Goal: Check status: Check status

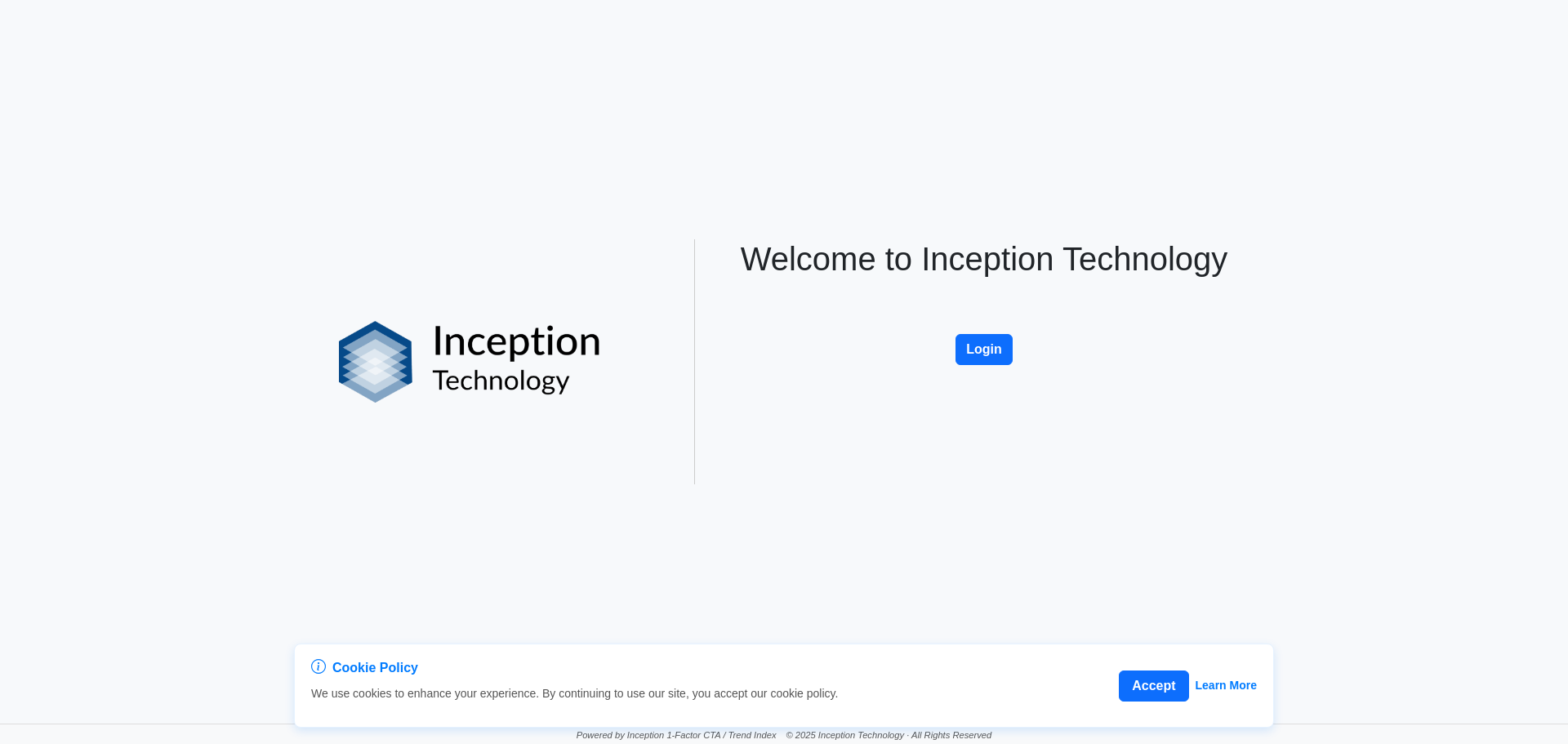
click at [1026, 367] on div "Welcome to Inception Technology Login" at bounding box center [984, 361] width 539 height 245
click at [995, 358] on button "Login" at bounding box center [984, 349] width 57 height 31
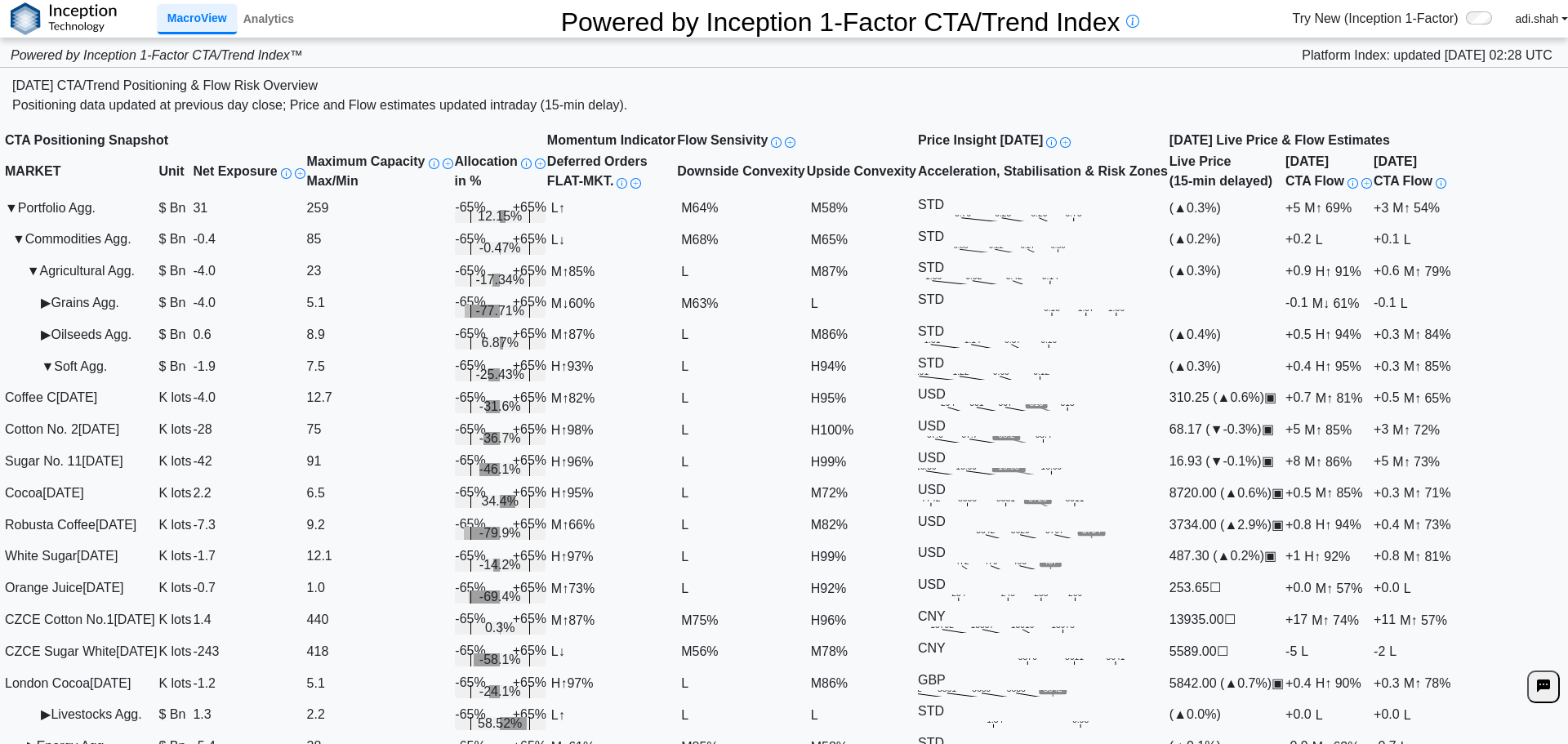
scroll to position [163, 0]
click at [845, 422] on span "H 100%" at bounding box center [832, 429] width 50 height 15
click at [1285, 414] on td "68.17 ( ▼ -0.3%) ▣" at bounding box center [1227, 430] width 116 height 32
click at [1274, 422] on span "▣" at bounding box center [1268, 429] width 12 height 14
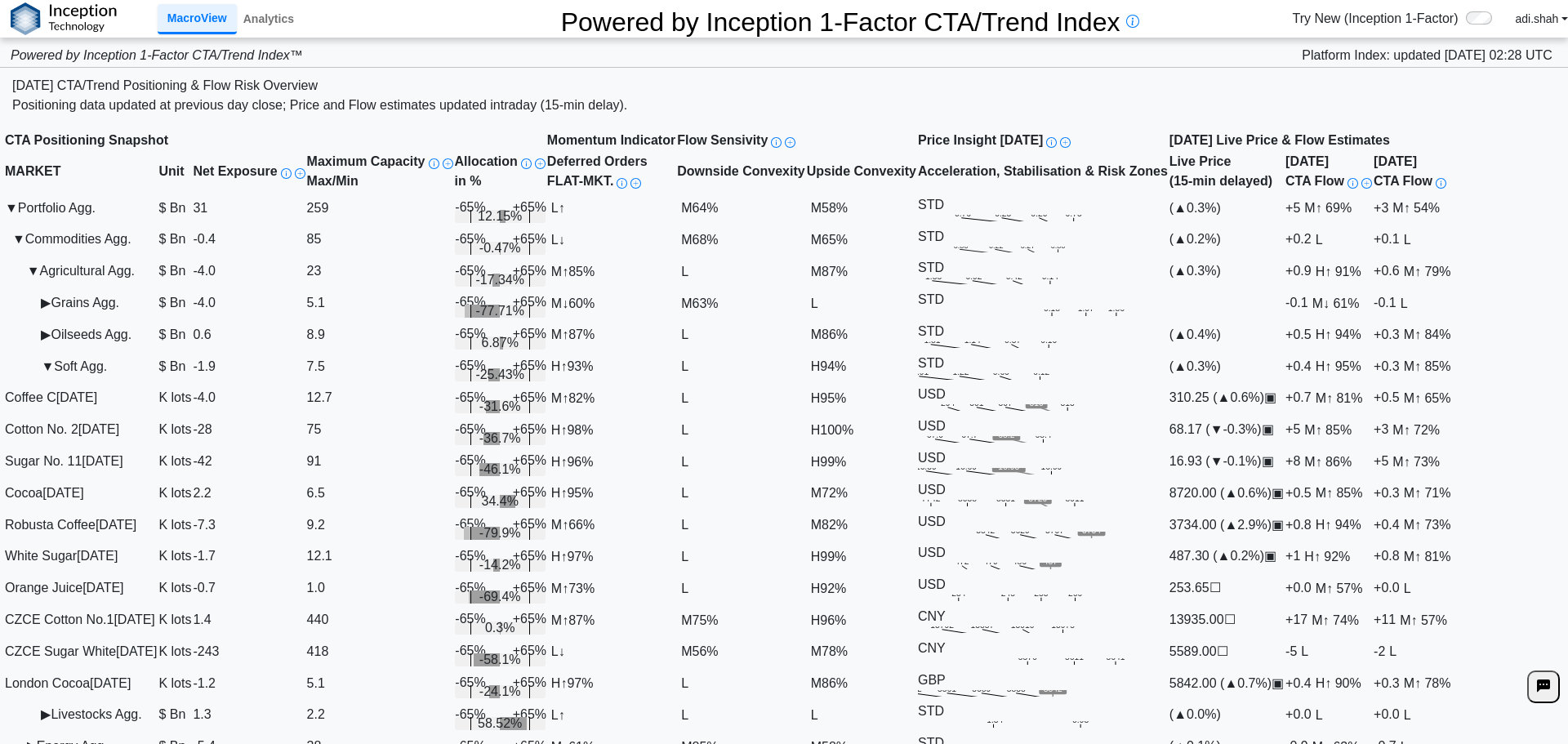
click at [1274, 422] on span "▣" at bounding box center [1268, 429] width 12 height 14
click at [1352, 422] on span "↑ 85%" at bounding box center [1334, 429] width 36 height 14
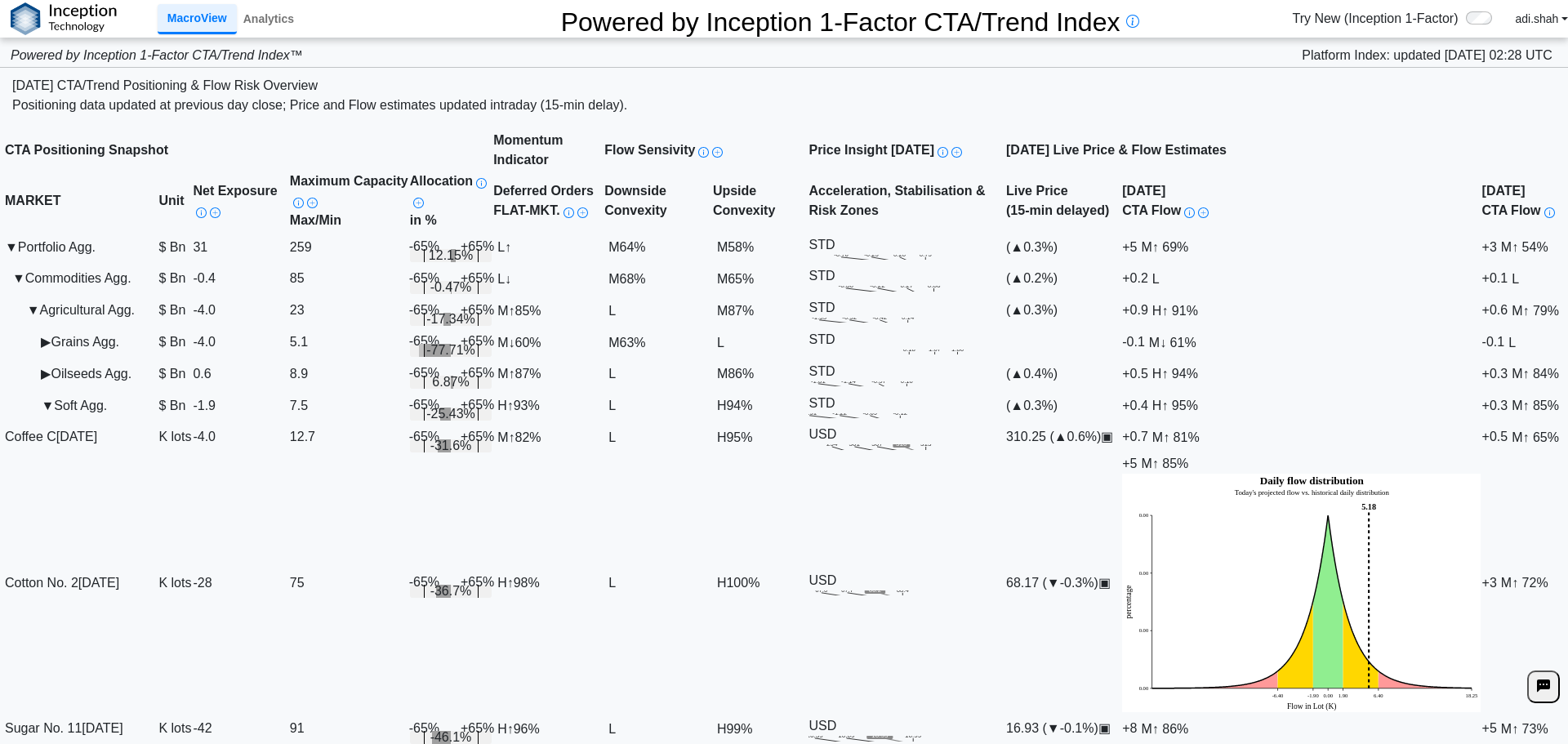
click at [1512, 576] on span "↑ 72%" at bounding box center [1530, 583] width 36 height 14
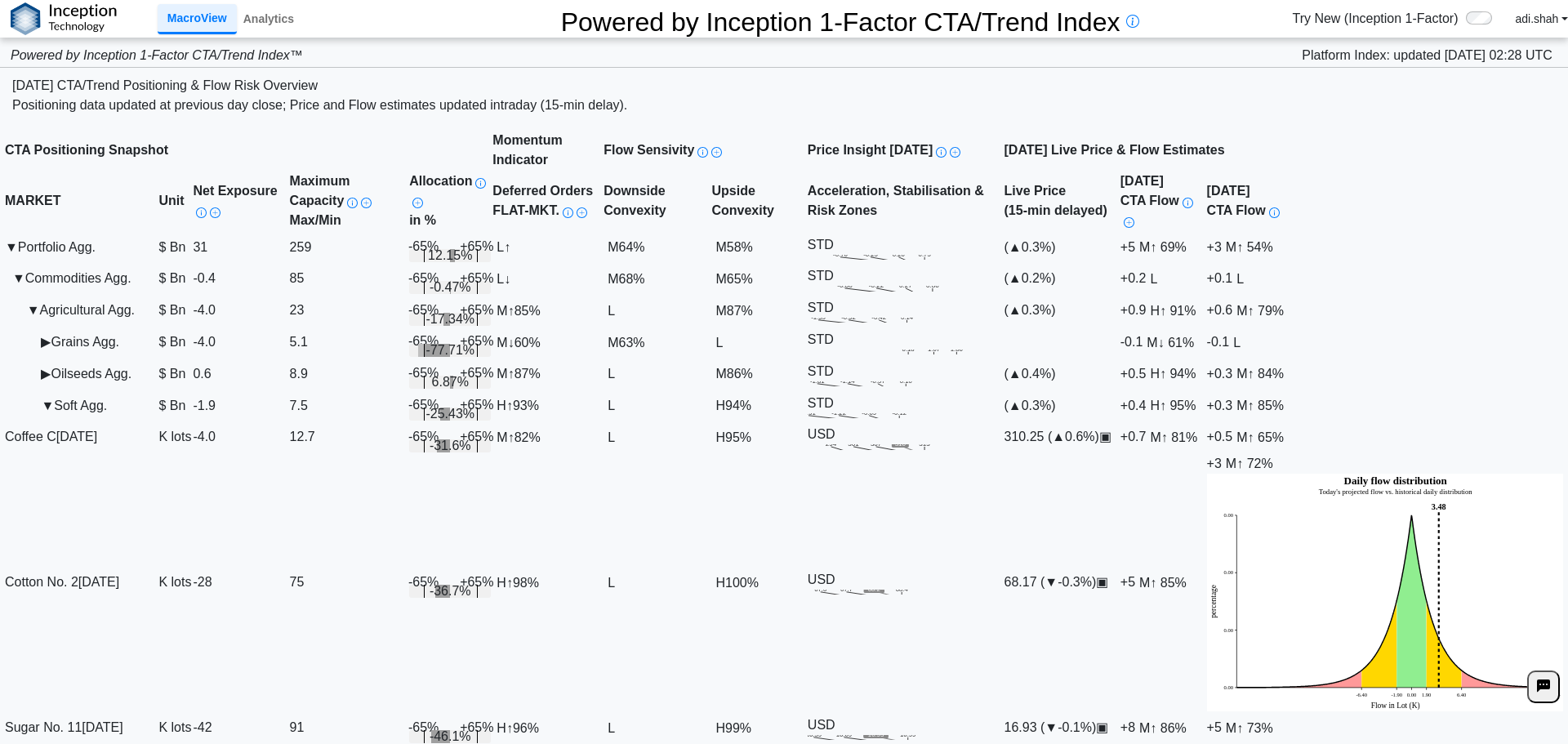
click at [1191, 575] on span "M ↑ 85%" at bounding box center [1163, 582] width 56 height 15
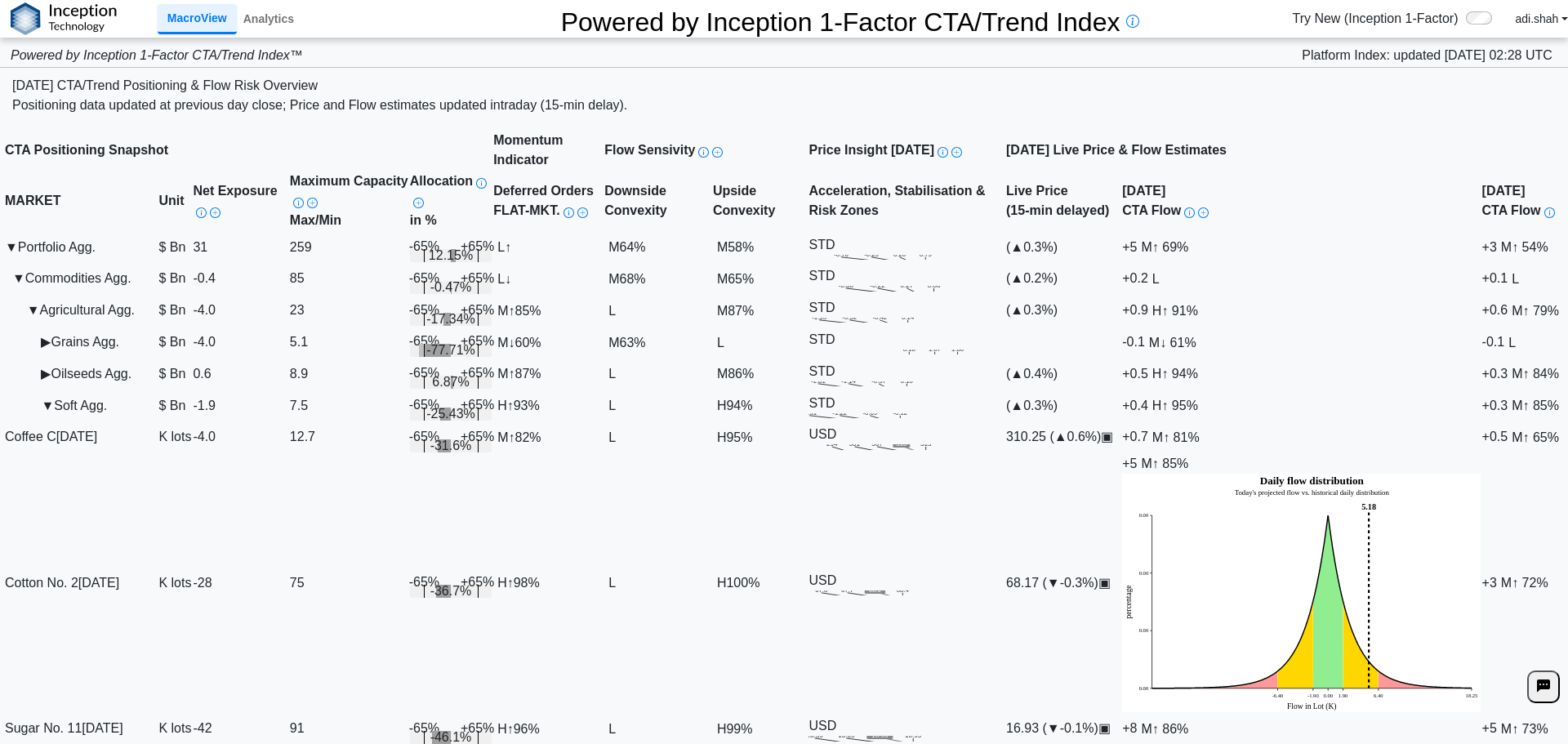
click at [603, 454] on td "H ↑ 98%" at bounding box center [548, 583] width 111 height 260
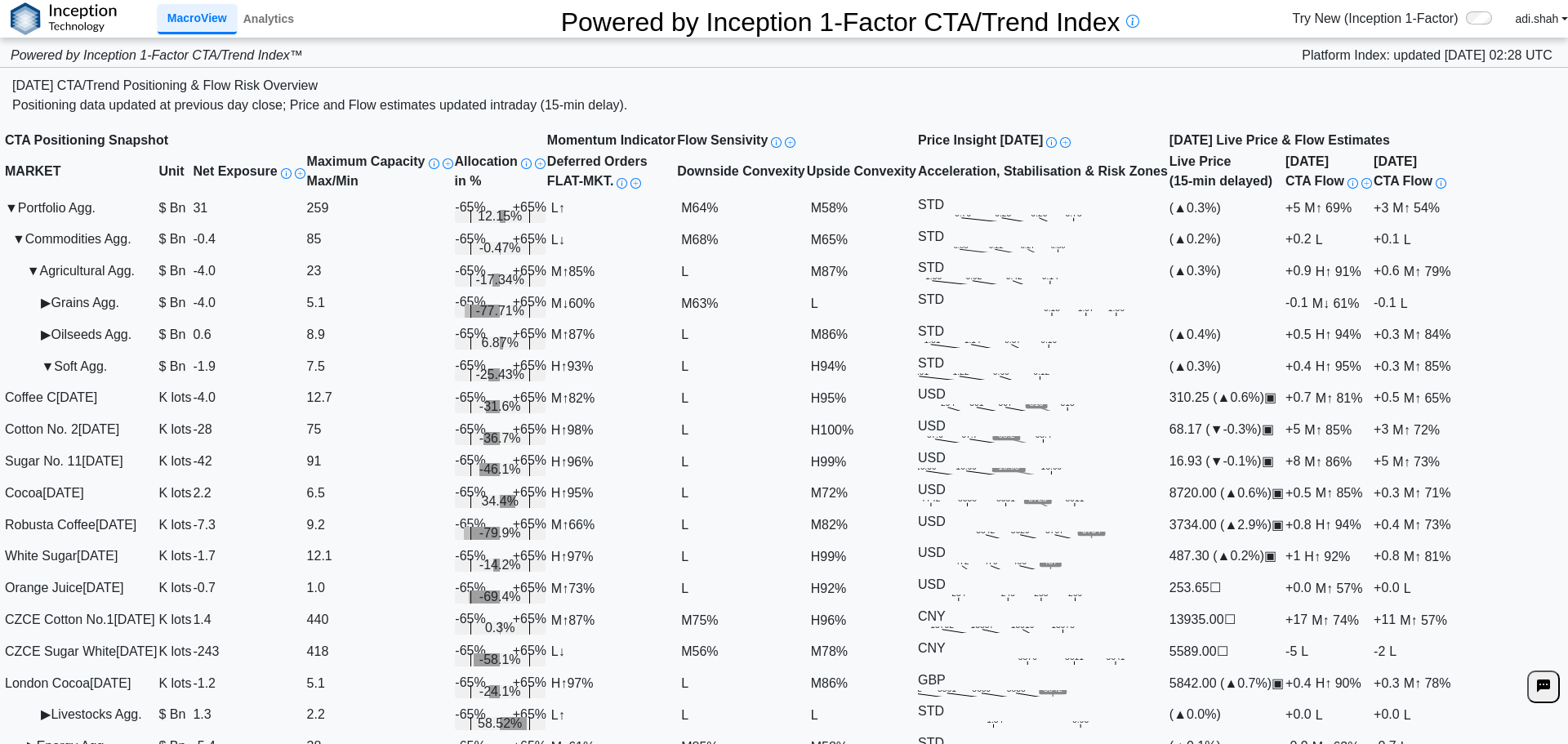
click at [854, 422] on span "100%" at bounding box center [837, 429] width 33 height 14
click at [1277, 404] on span "▣" at bounding box center [1271, 397] width 12 height 14
click at [1283, 414] on td "310.25 ( ▲ 0.6%) ▣" at bounding box center [1227, 397] width 116 height 32
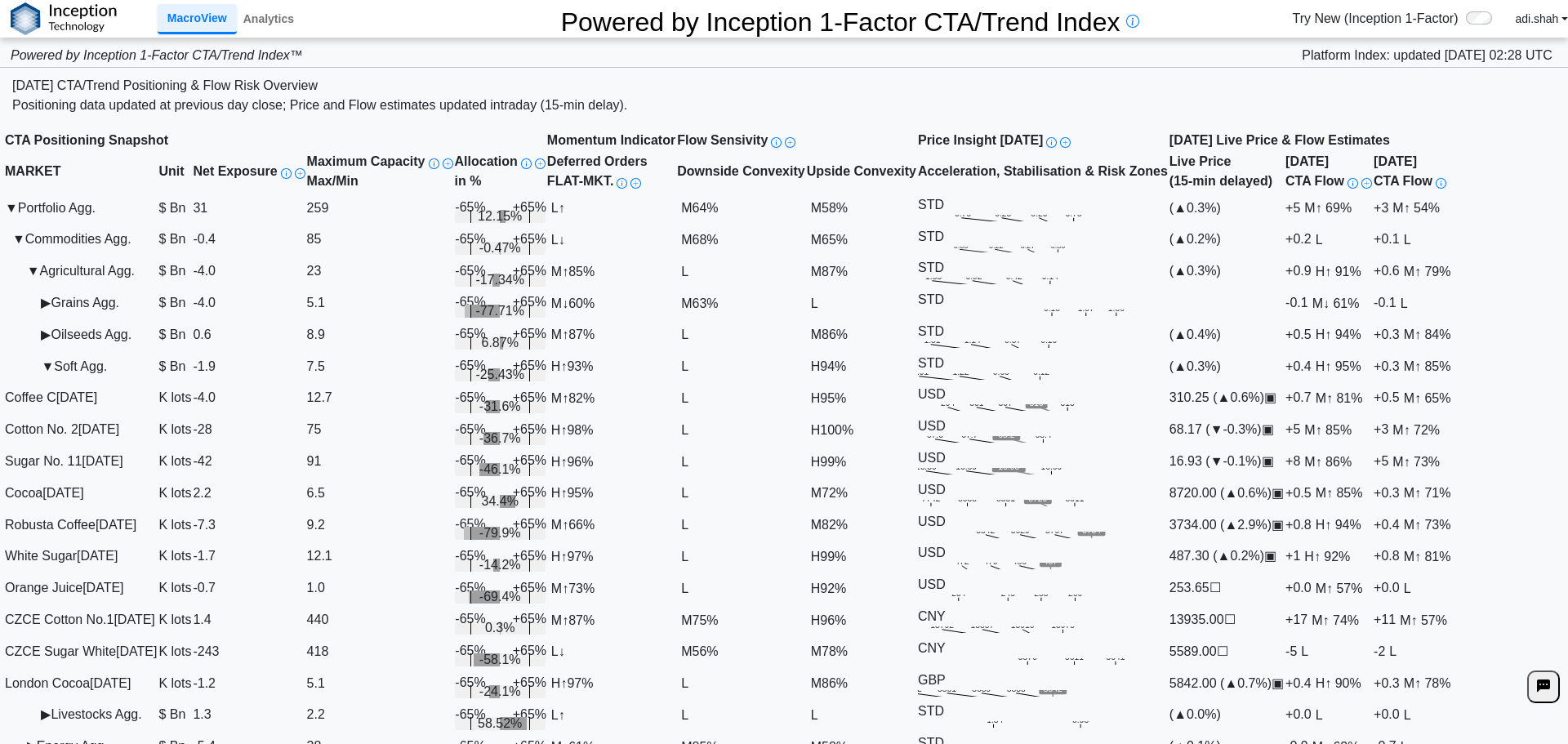
click at [1285, 380] on td "( ▲ 0.3%)" at bounding box center [1227, 366] width 116 height 32
click at [1365, 373] on span "H ↑ 95%" at bounding box center [1338, 366] width 54 height 15
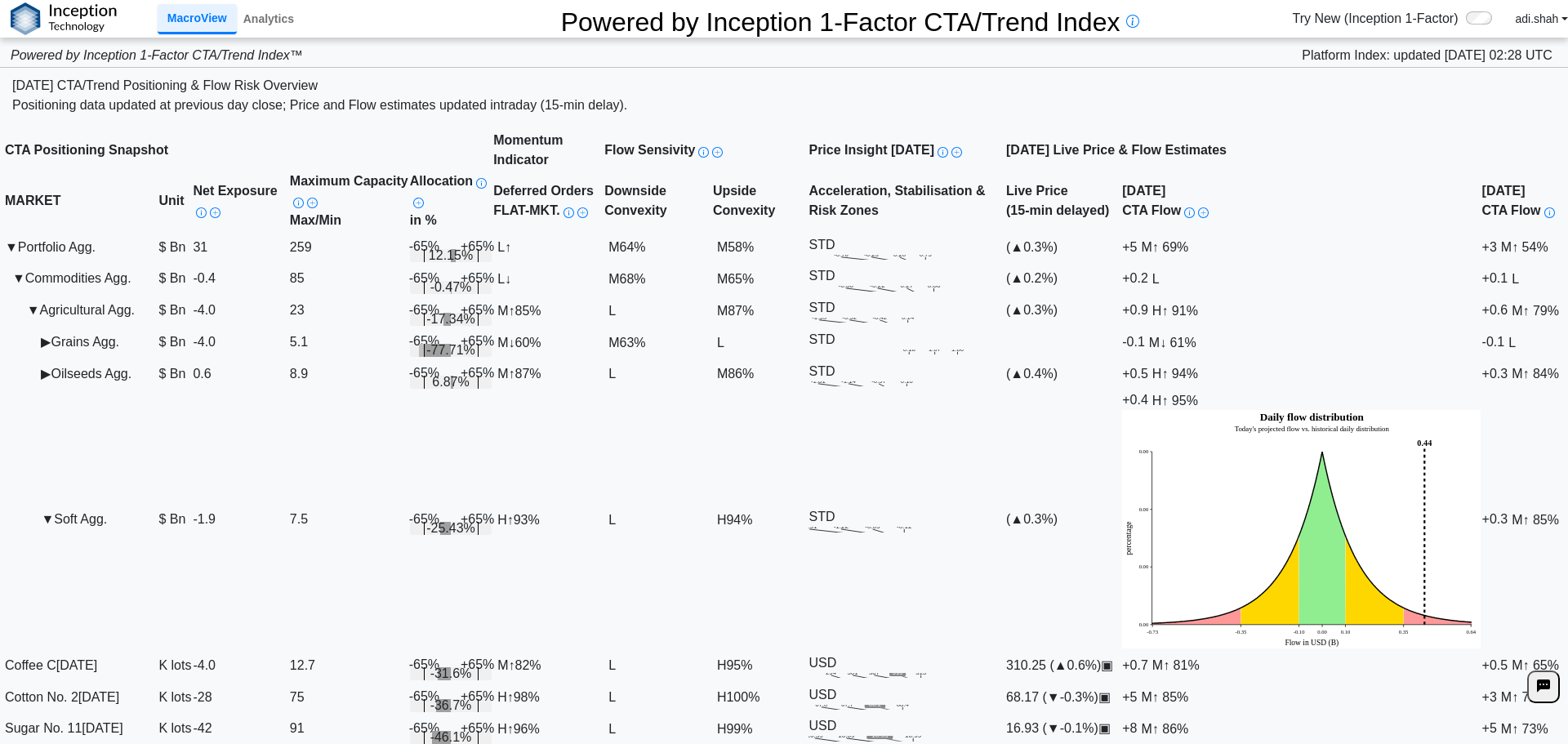
click at [1541, 390] on td "+0.3 M ↑ 85%" at bounding box center [1523, 519] width 83 height 260
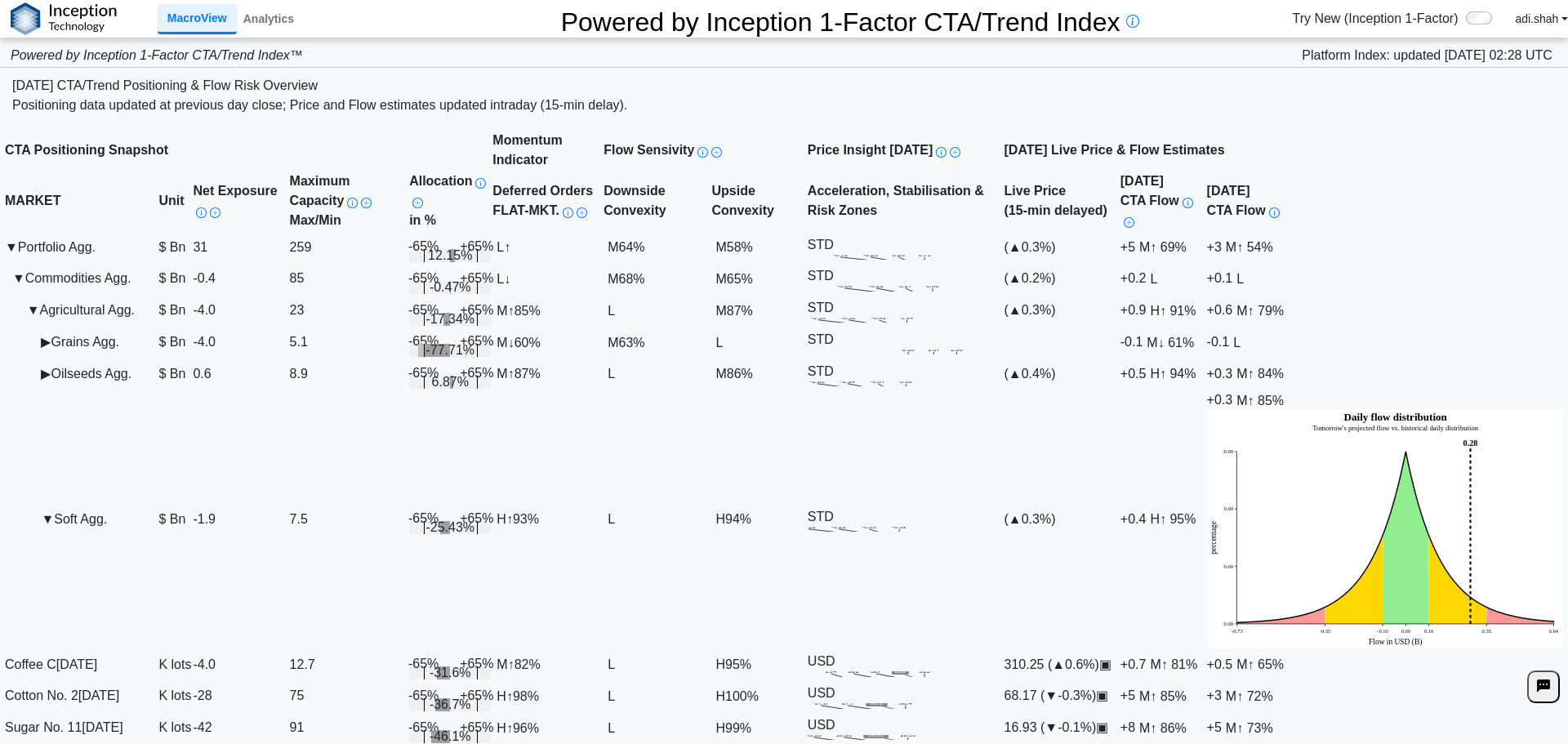
click at [1196, 512] on span "↑ 95%" at bounding box center [1177, 518] width 36 height 14
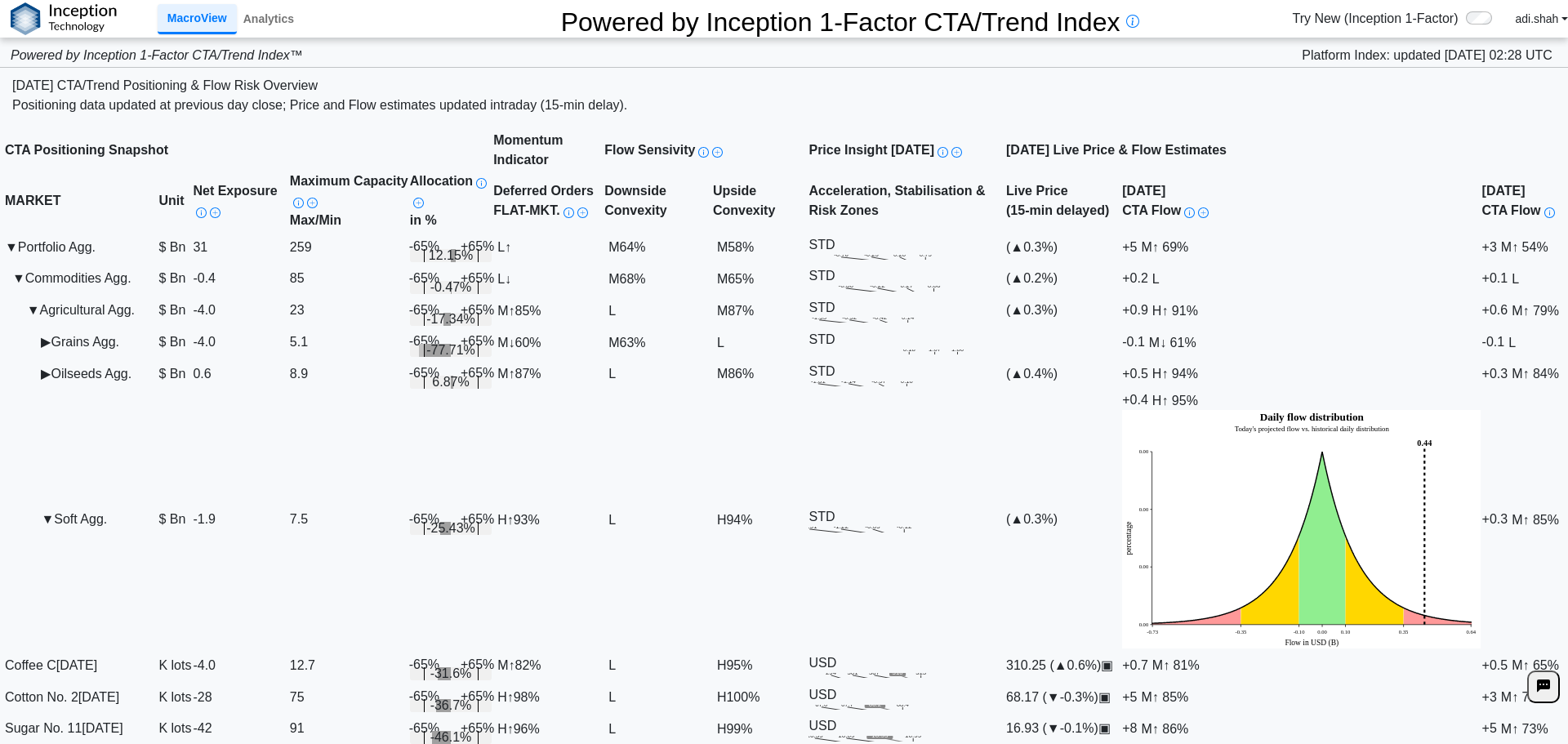
click at [1122, 394] on td "( ▲ 0.3%)" at bounding box center [1064, 519] width 116 height 260
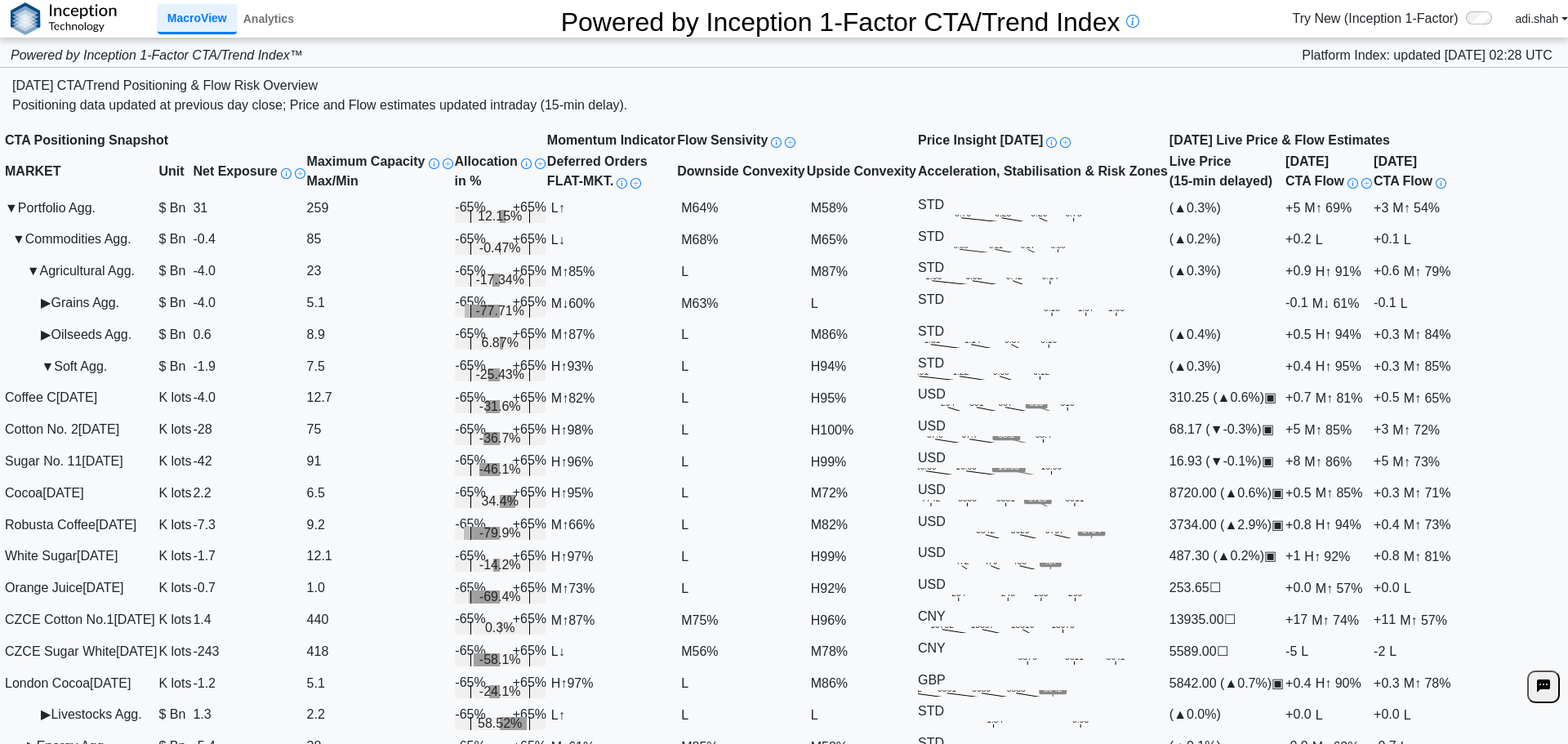
scroll to position [0, 0]
click at [40, 319] on td "▶ Grains Agg." at bounding box center [81, 303] width 154 height 32
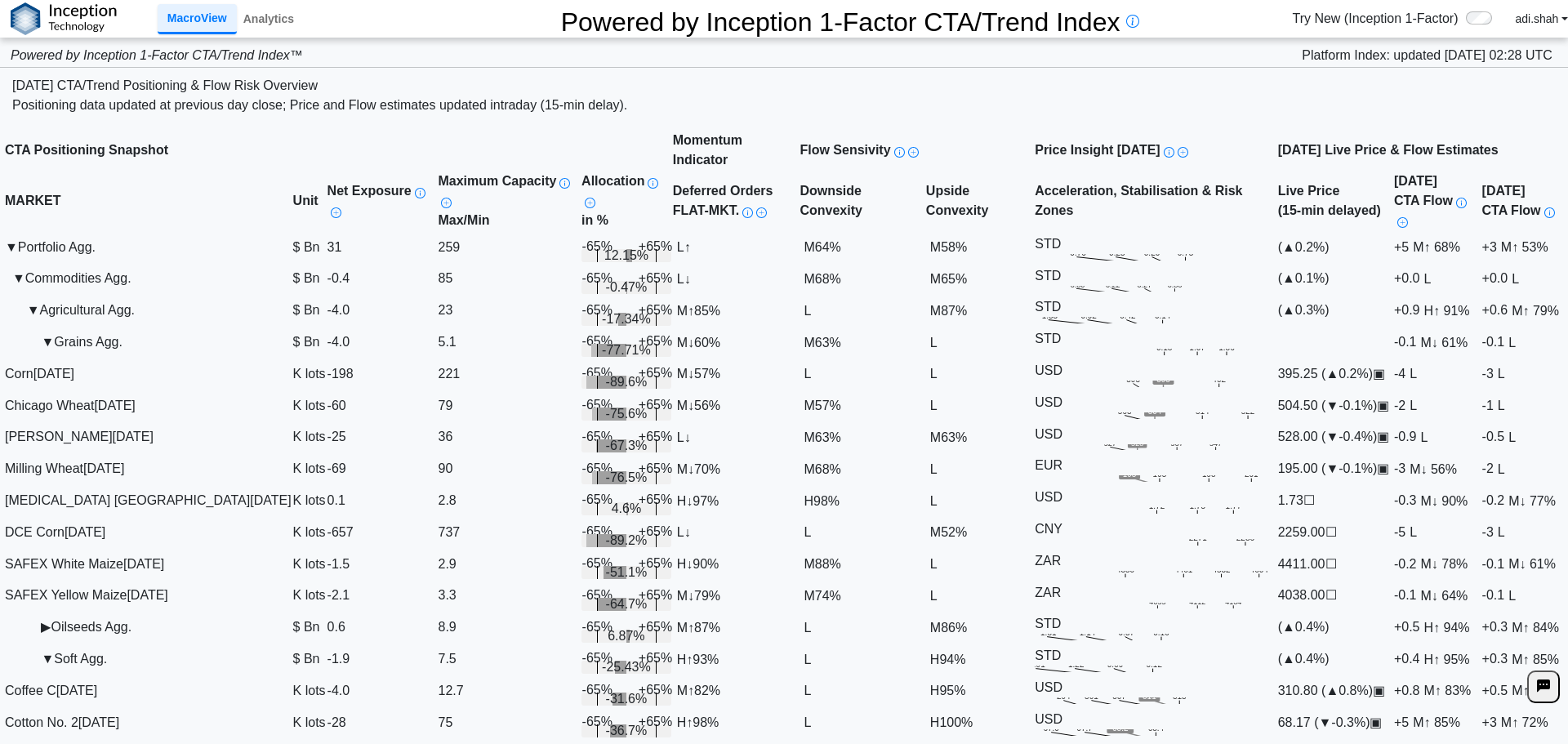
scroll to position [408, 0]
click at [1409, 714] on span "M ↑ 85%" at bounding box center [1436, 721] width 56 height 15
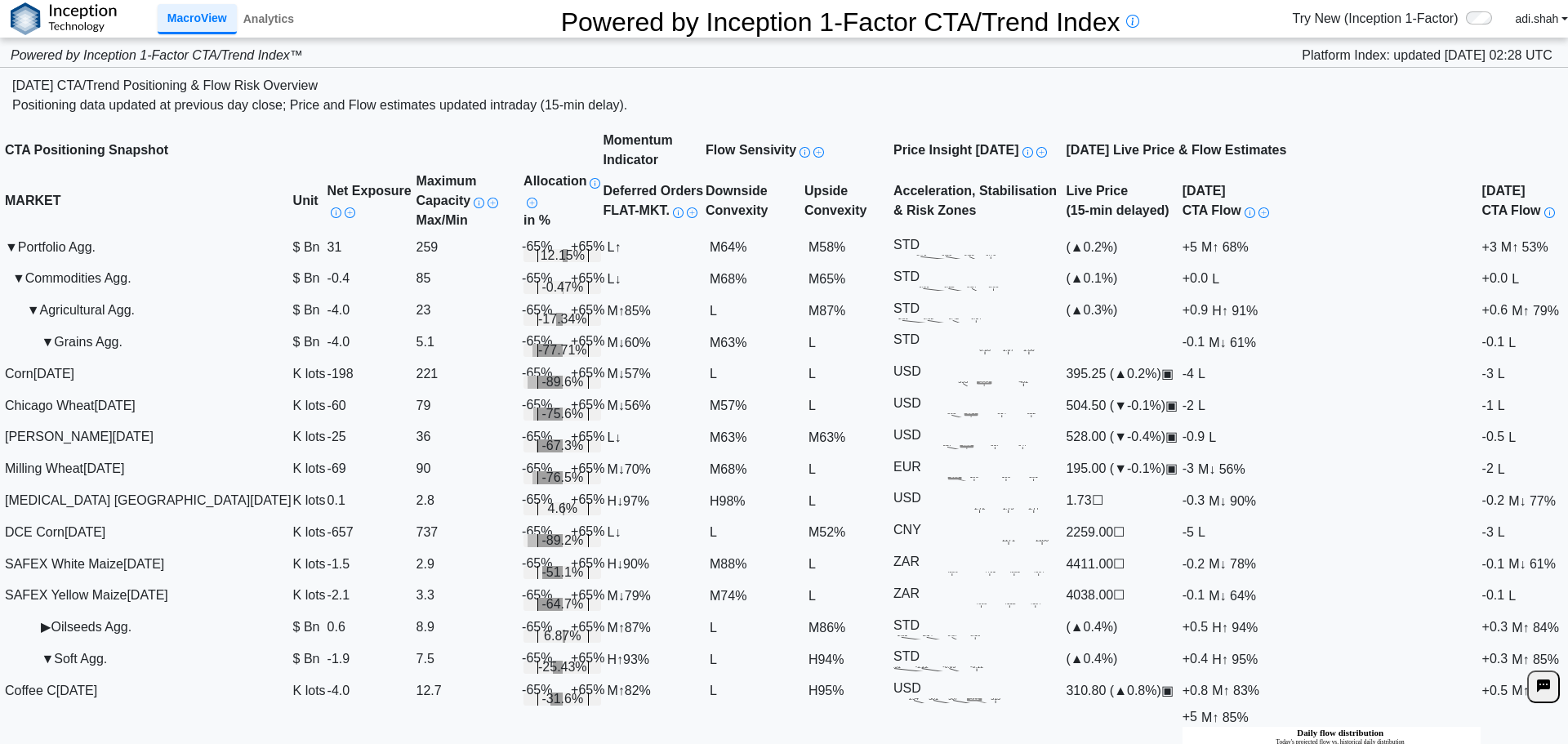
click at [1253, 710] on span "M ↑ 85%" at bounding box center [1224, 717] width 56 height 15
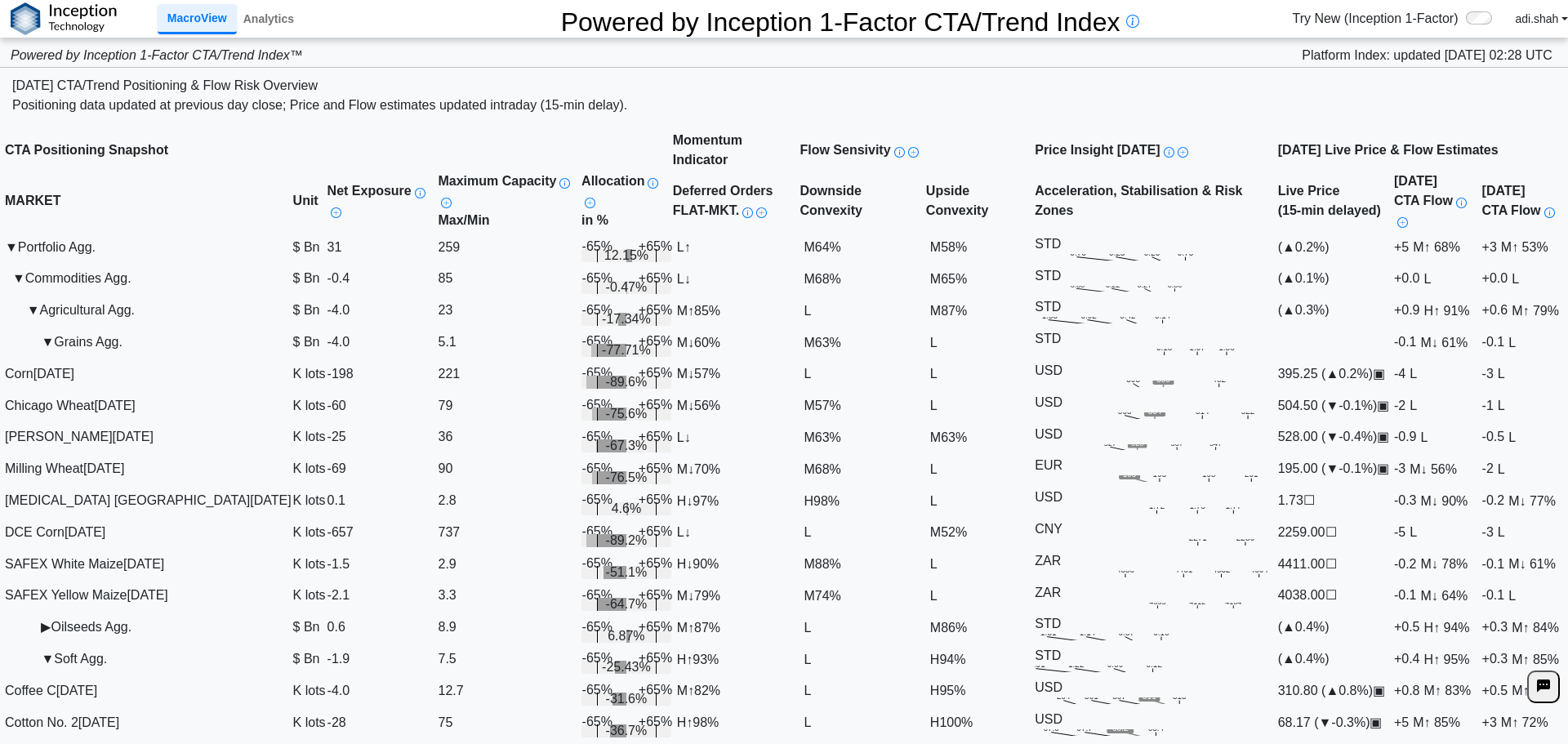
click at [1420, 682] on span "M ↑ 83%" at bounding box center [1448, 689] width 56 height 15
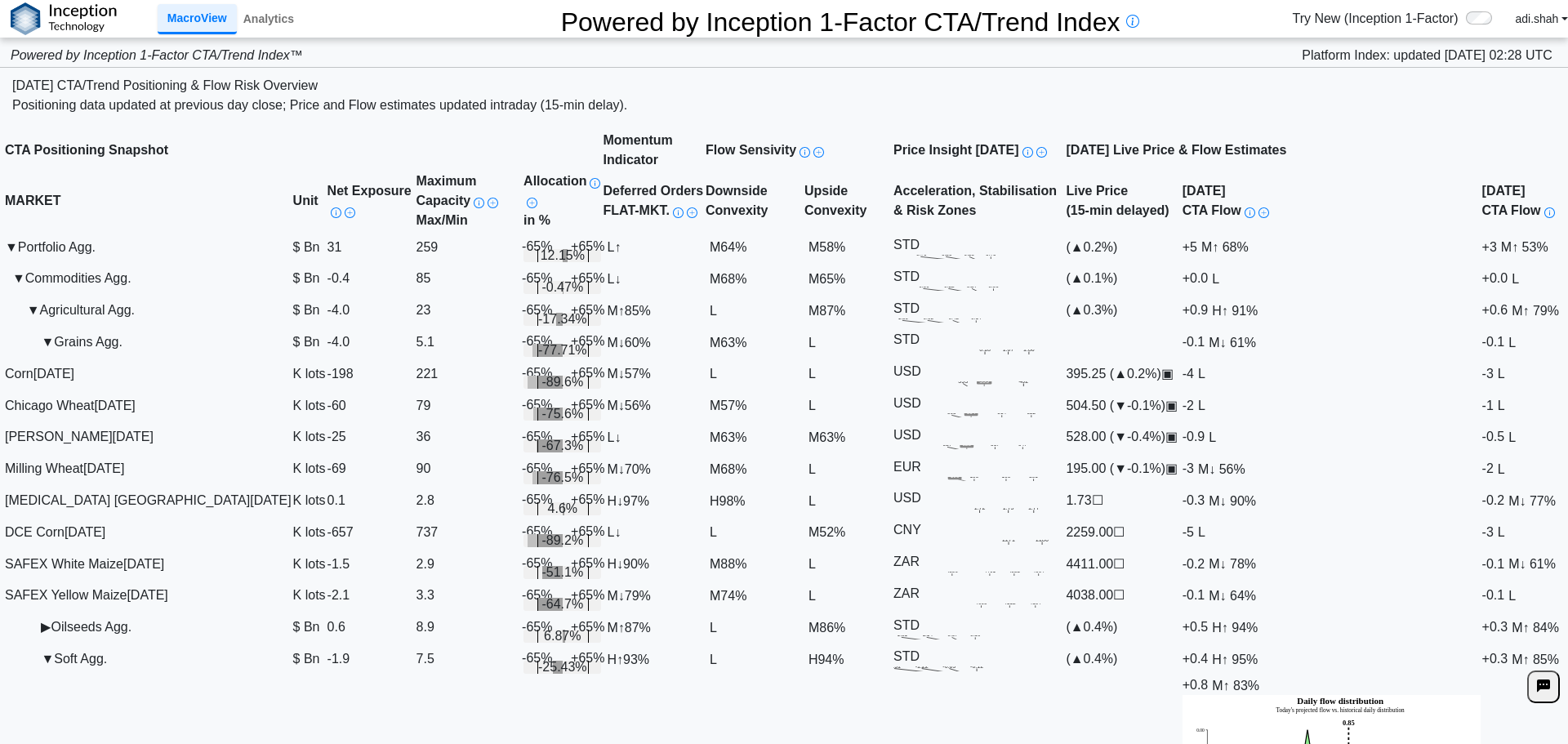
click at [1264, 677] on span "M ↑ 83%" at bounding box center [1236, 684] width 56 height 15
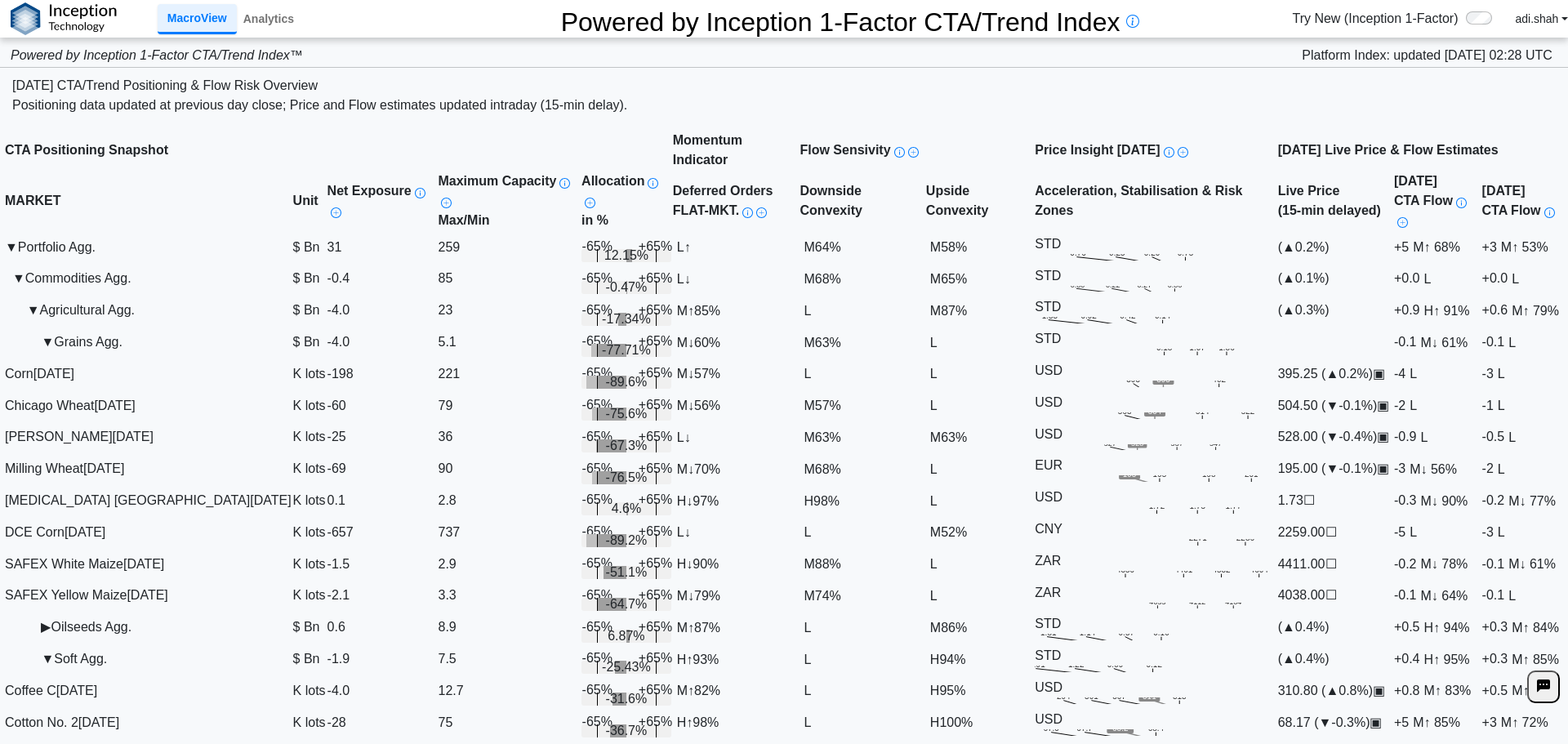
scroll to position [0, 0]
click at [17, 289] on td "▼ Commodities Agg." at bounding box center [148, 278] width 288 height 32
